Goal: Transaction & Acquisition: Purchase product/service

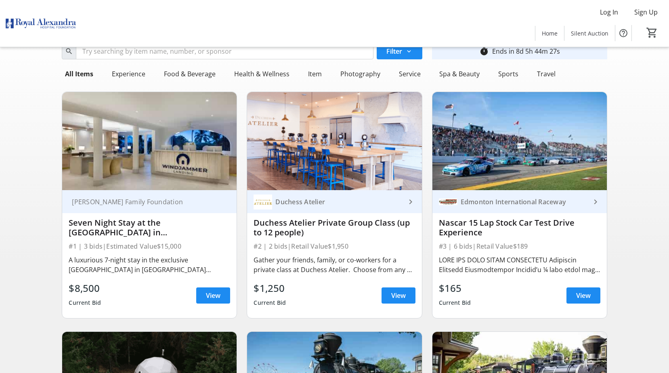
scroll to position [40, 0]
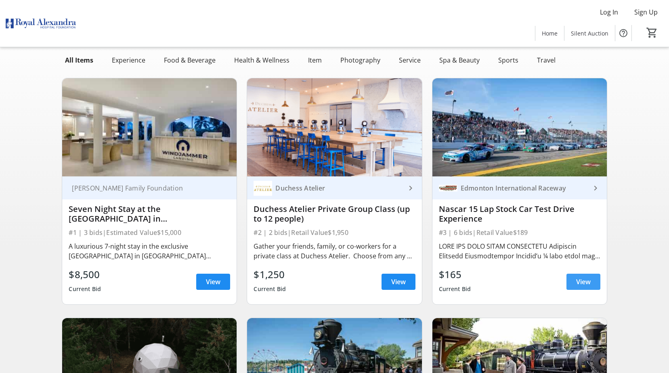
click at [577, 282] on span "View" at bounding box center [583, 282] width 15 height 10
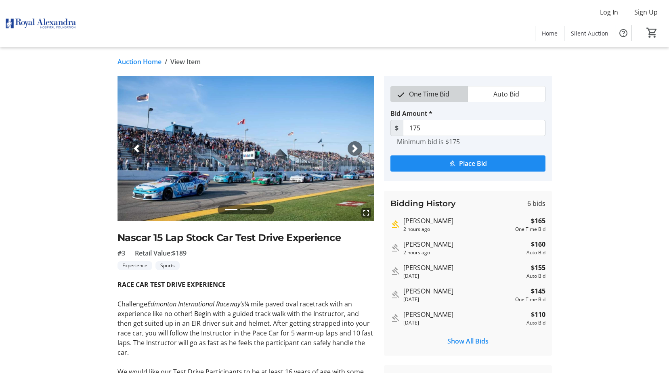
click at [441, 94] on span "One Time Bid" at bounding box center [429, 93] width 50 height 15
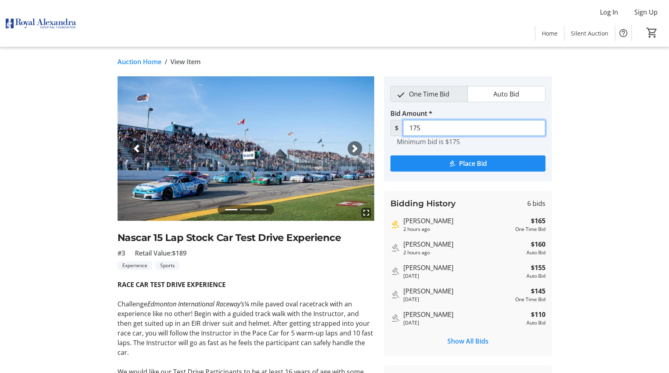
drag, startPoint x: 438, startPoint y: 131, endPoint x: 403, endPoint y: 132, distance: 34.7
click at [403, 132] on input "175" at bounding box center [474, 128] width 143 height 16
type input "200.00"
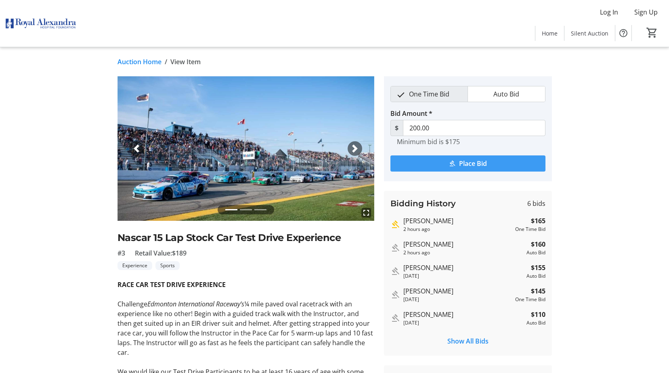
click at [477, 164] on span "Place Bid" at bounding box center [473, 164] width 28 height 10
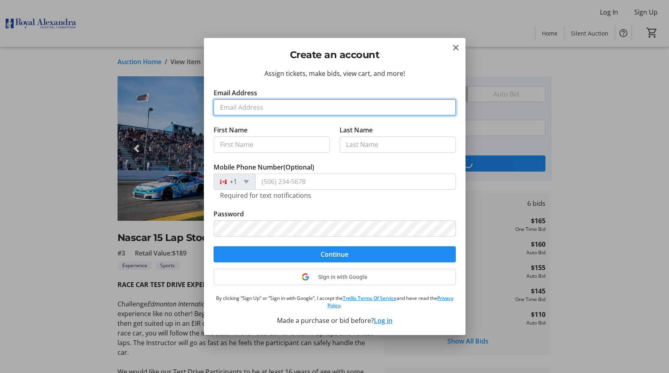
click at [269, 106] on input "Email Address" at bounding box center [335, 107] width 242 height 16
type input "a"
type input "[EMAIL_ADDRESS][PERSON_NAME][DOMAIN_NAME]"
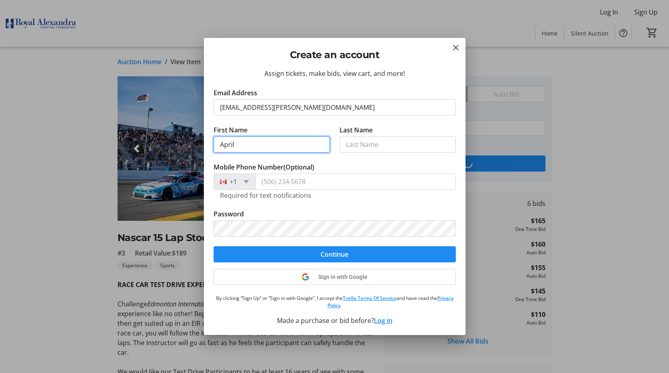
type input "April"
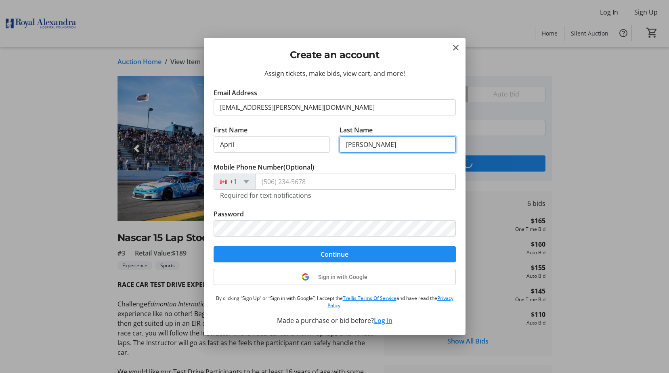
type input "[PERSON_NAME]"
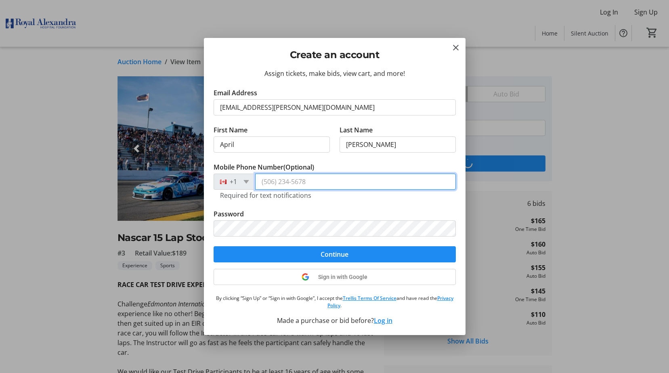
type input "2"
type input "[PHONE_NUMBER]"
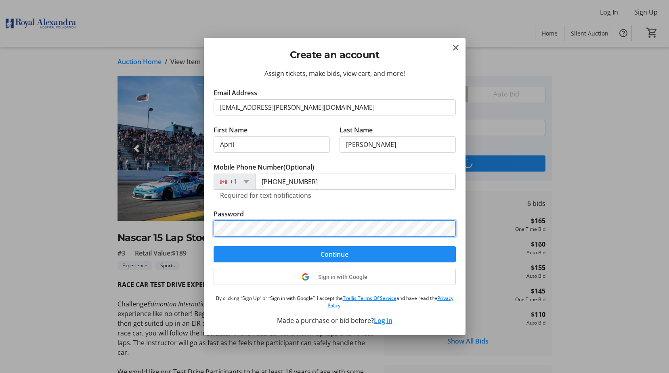
click at [214, 246] on button "Continue" at bounding box center [335, 254] width 242 height 16
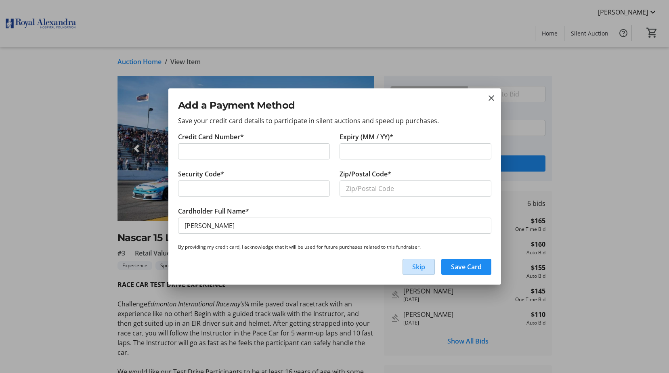
click at [418, 268] on span "Skip" at bounding box center [418, 267] width 13 height 10
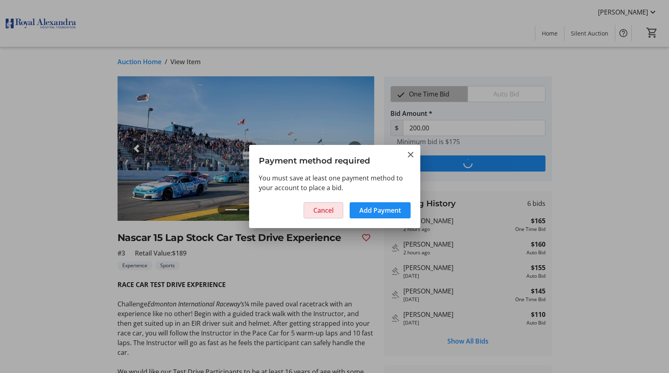
click at [331, 211] on span "Cancel" at bounding box center [323, 210] width 20 height 10
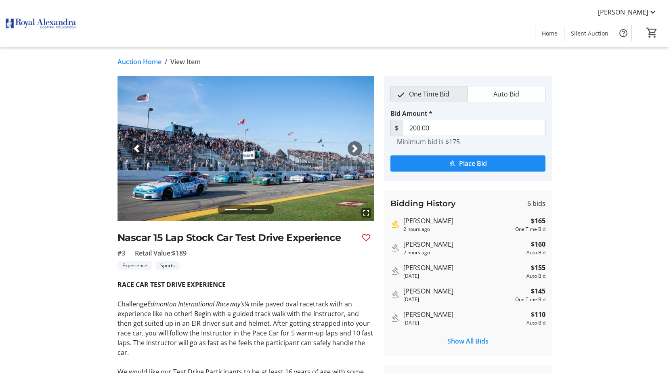
click at [45, 21] on img at bounding box center [41, 23] width 72 height 40
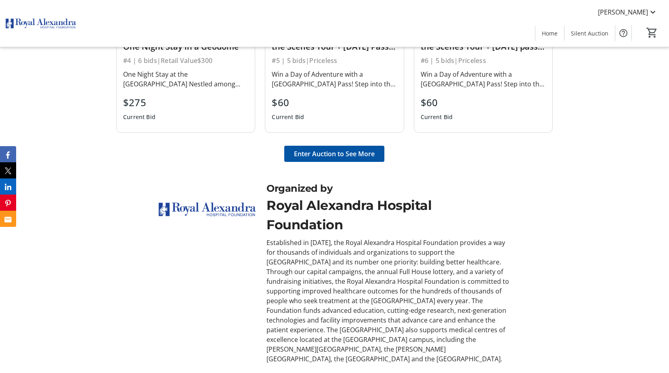
scroll to position [943, 0]
